Goal: Task Accomplishment & Management: Complete application form

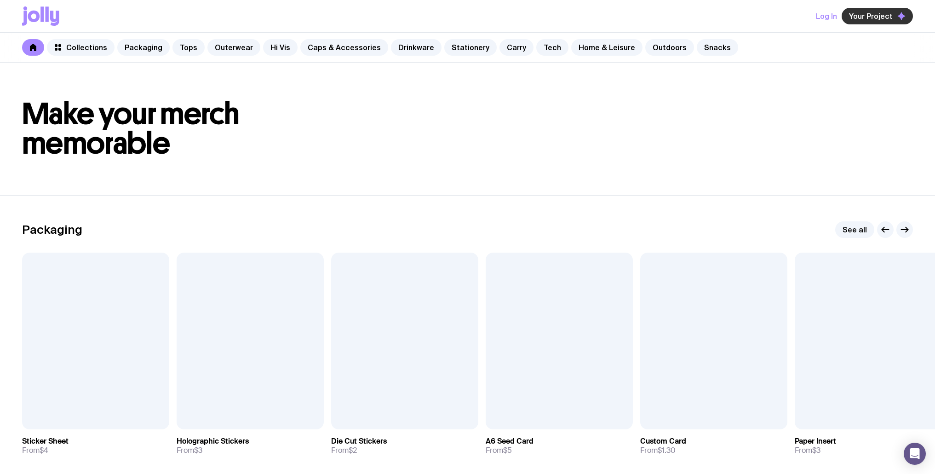
click at [877, 20] on span "Your Project" at bounding box center [871, 15] width 44 height 9
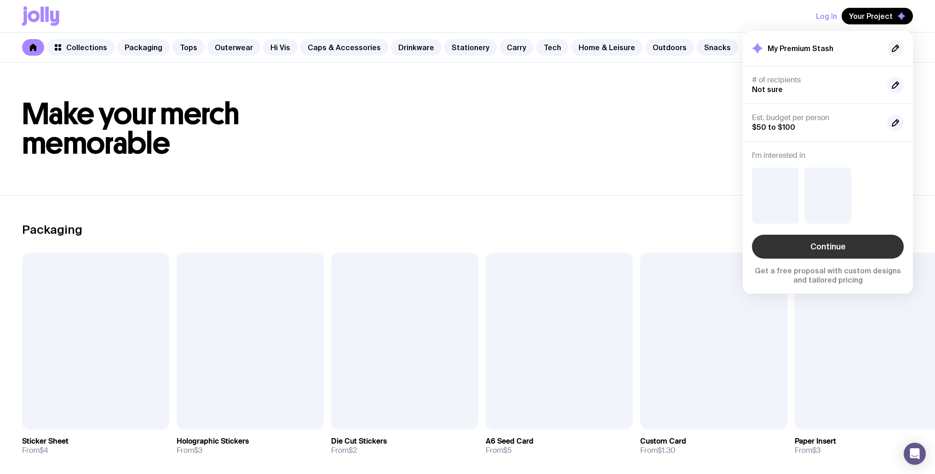
click at [823, 238] on link "Continue" at bounding box center [828, 246] width 152 height 24
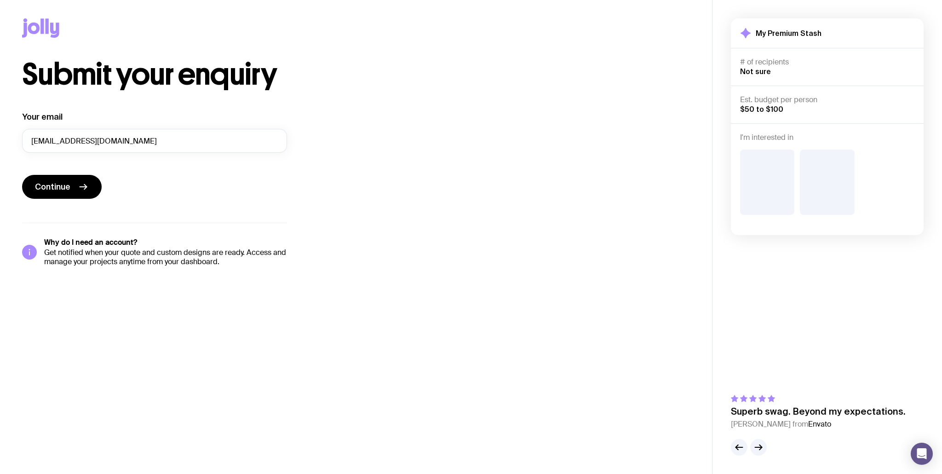
click at [582, 177] on div "Submit your enquiry Your email [PERSON_NAME][EMAIL_ADDRESS][DOMAIN_NAME] Contin…" at bounding box center [356, 163] width 668 height 206
click at [456, 97] on div "Submit your enquiry Your email murzavadimovich@gmail.com Continue Why do I need…" at bounding box center [356, 163] width 668 height 206
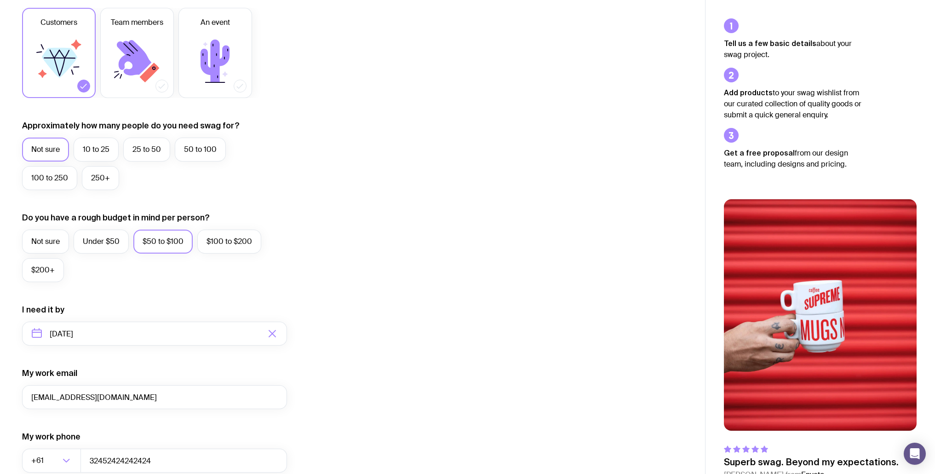
scroll to position [307, 0]
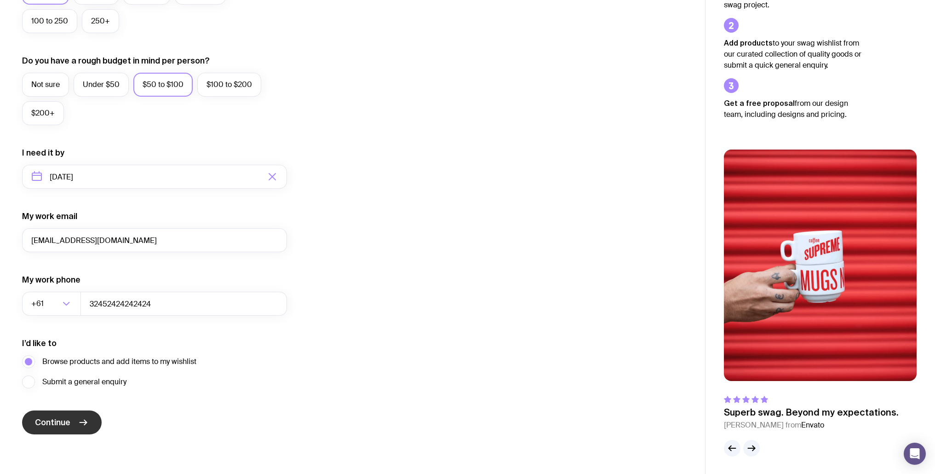
click at [59, 412] on button "Continue" at bounding box center [62, 422] width 80 height 24
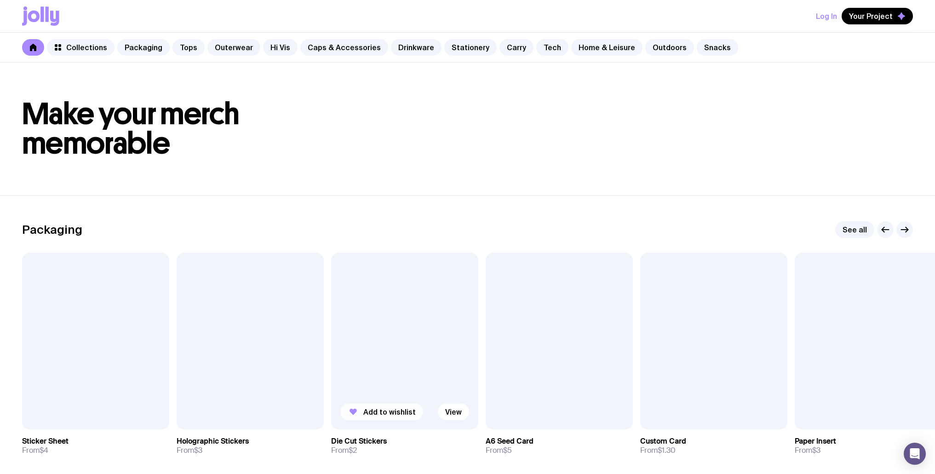
click at [386, 414] on span "Add to wishlist" at bounding box center [389, 411] width 52 height 9
click at [894, 25] on div "Log In Your Project Die Cut Stickers has been added to your wishlist" at bounding box center [467, 16] width 890 height 32
click at [894, 19] on button "Your Project" at bounding box center [876, 16] width 71 height 17
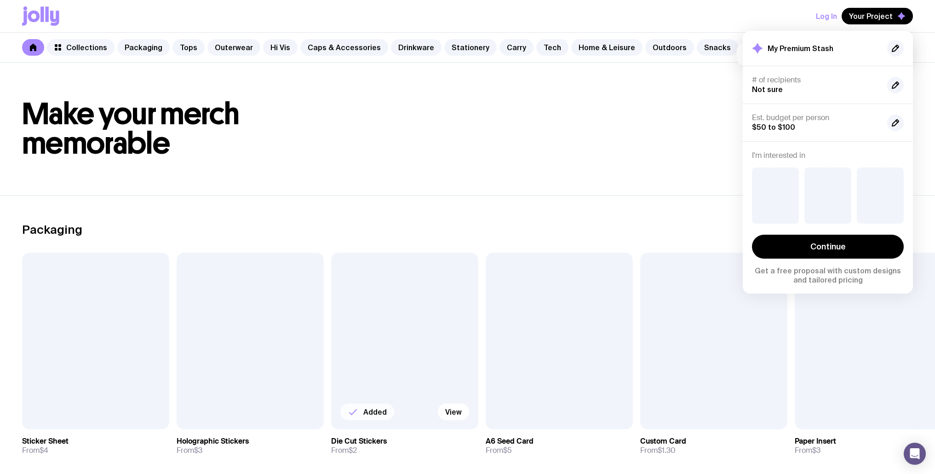
drag, startPoint x: 826, startPoint y: 76, endPoint x: 793, endPoint y: 78, distance: 33.2
click at [825, 76] on h4 "# of recipients" at bounding box center [816, 79] width 128 height 9
click at [789, 76] on h4 "# of recipients" at bounding box center [816, 79] width 128 height 9
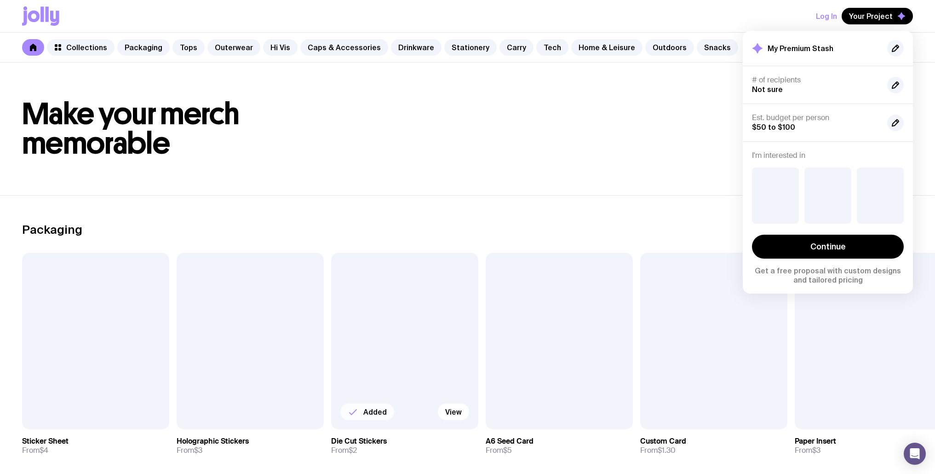
click at [800, 115] on h4 "Est. budget per person" at bounding box center [816, 117] width 128 height 9
click at [820, 245] on link "Continue" at bounding box center [828, 246] width 152 height 24
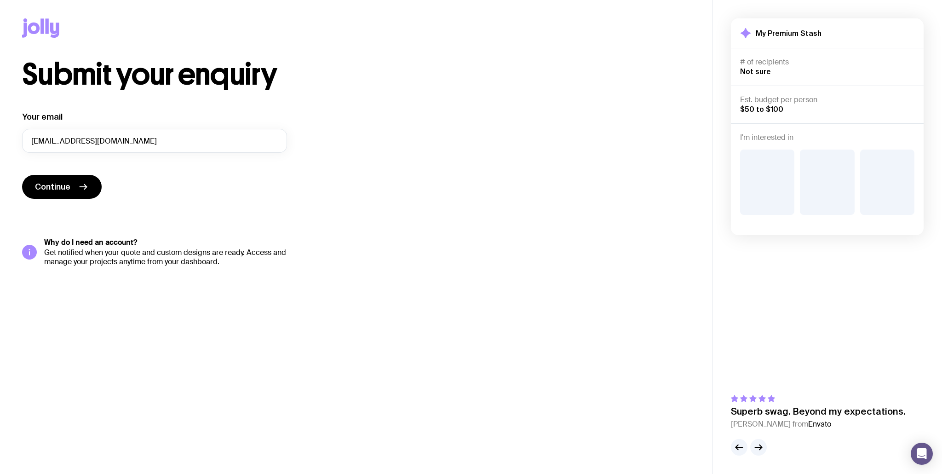
click at [504, 119] on div "Submit your enquiry Your email murzavadimovich@gmail.com Continue Why do I need…" at bounding box center [356, 163] width 668 height 206
